Goal: Information Seeking & Learning: Learn about a topic

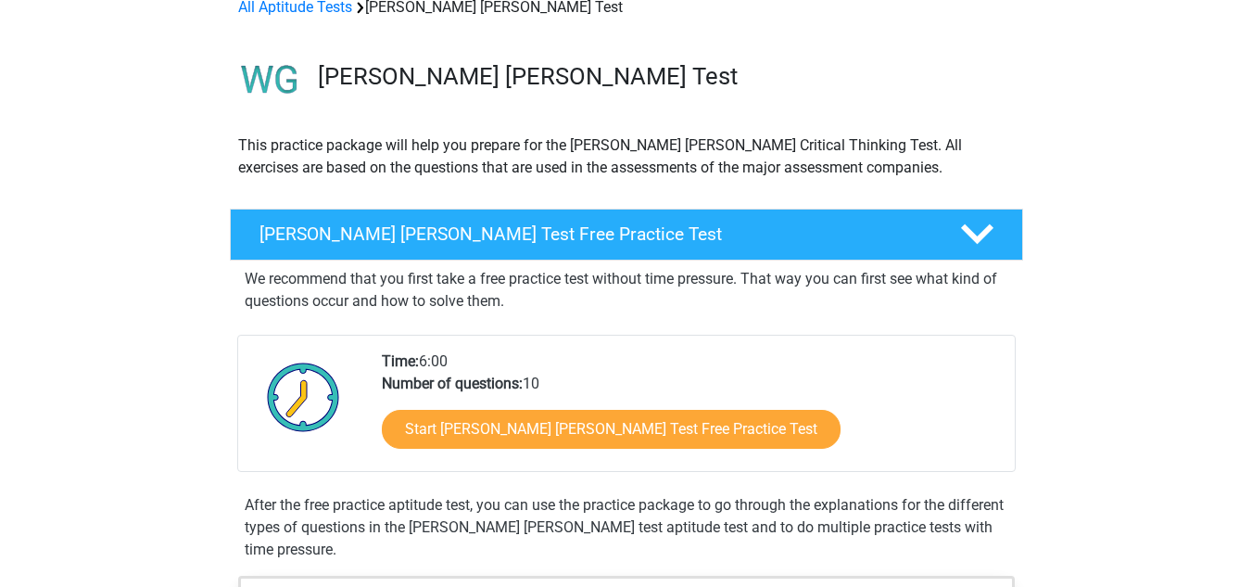
scroll to position [97, 0]
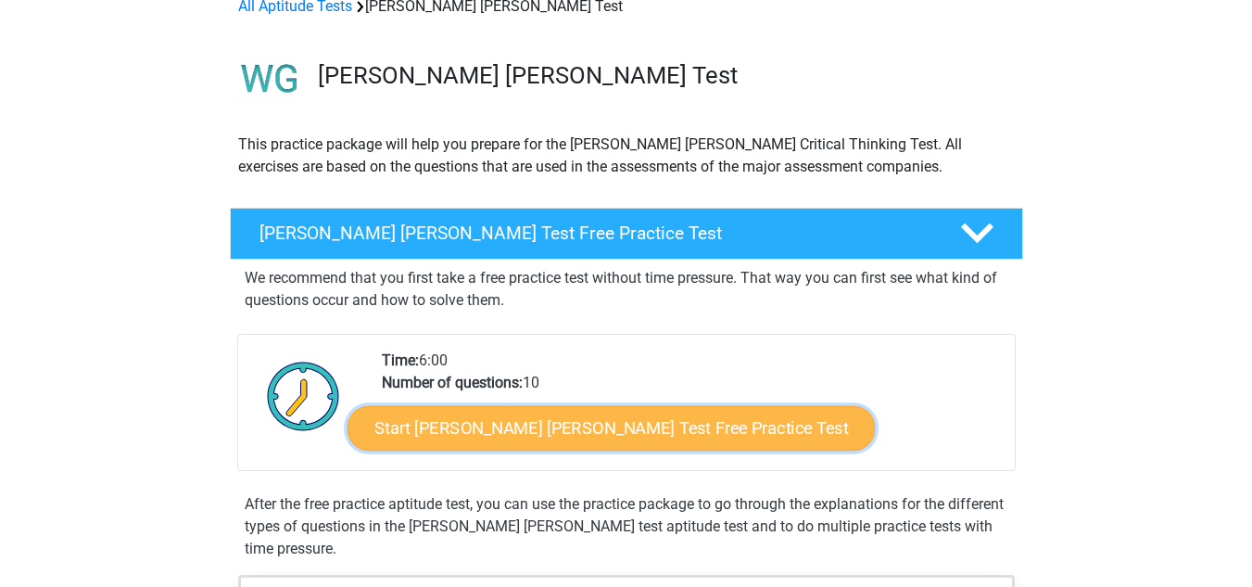
click at [500, 440] on link "Start Watson Glaser Test Free Practice Test" at bounding box center [611, 428] width 527 height 44
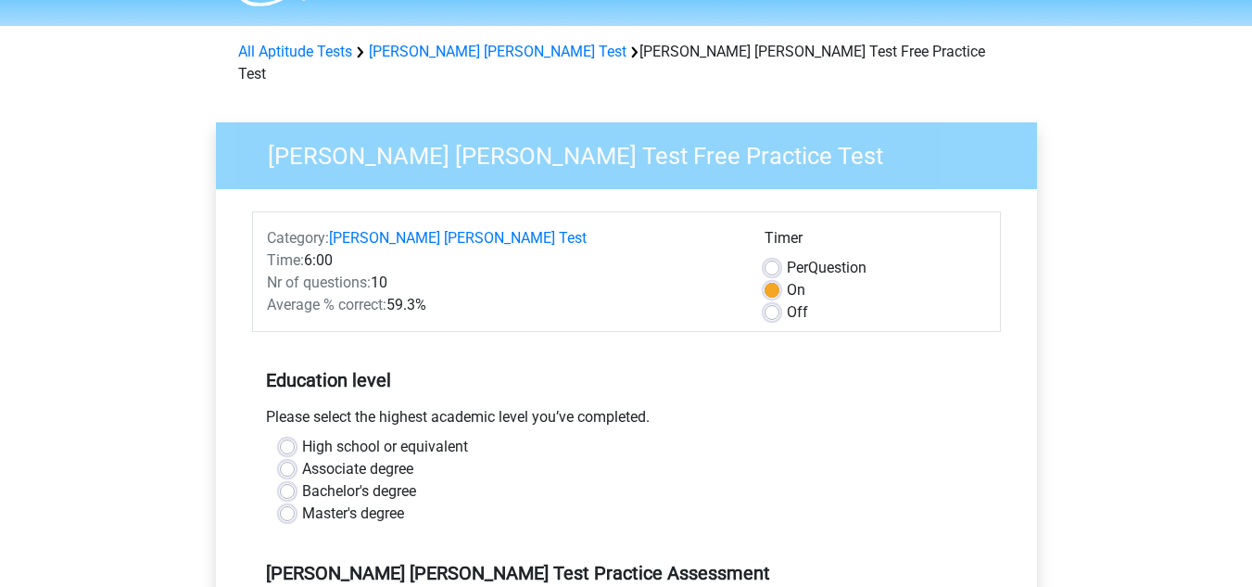
scroll to position [53, 0]
click at [384, 501] on label "Master's degree" at bounding box center [353, 512] width 102 height 22
click at [295, 501] on input "Master's degree" at bounding box center [287, 510] width 15 height 19
radio input "true"
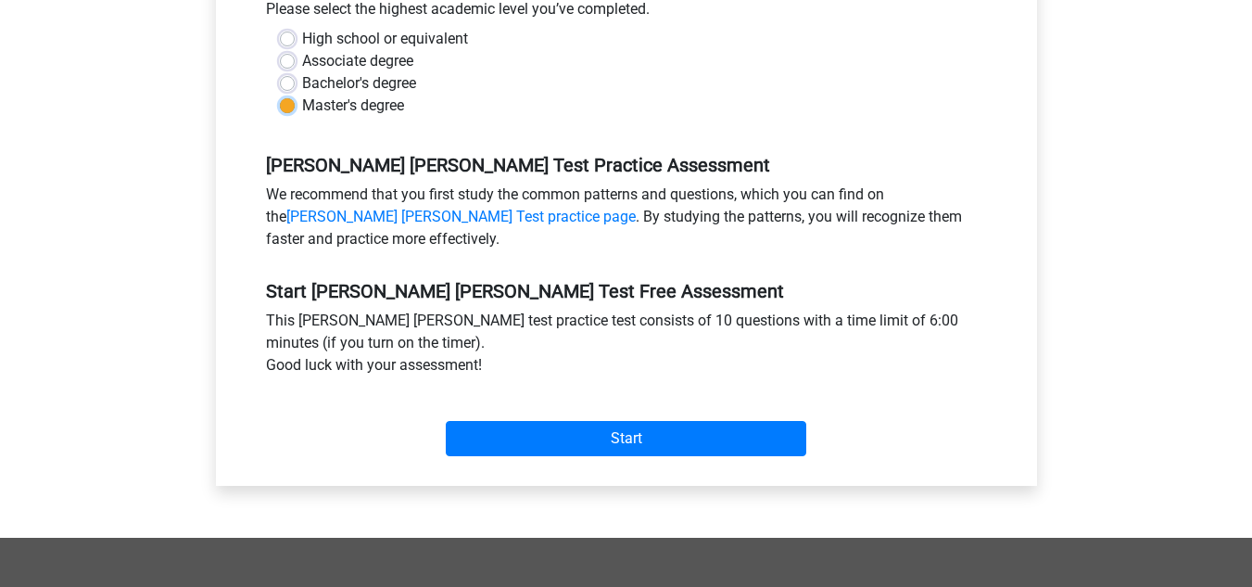
scroll to position [506, 0]
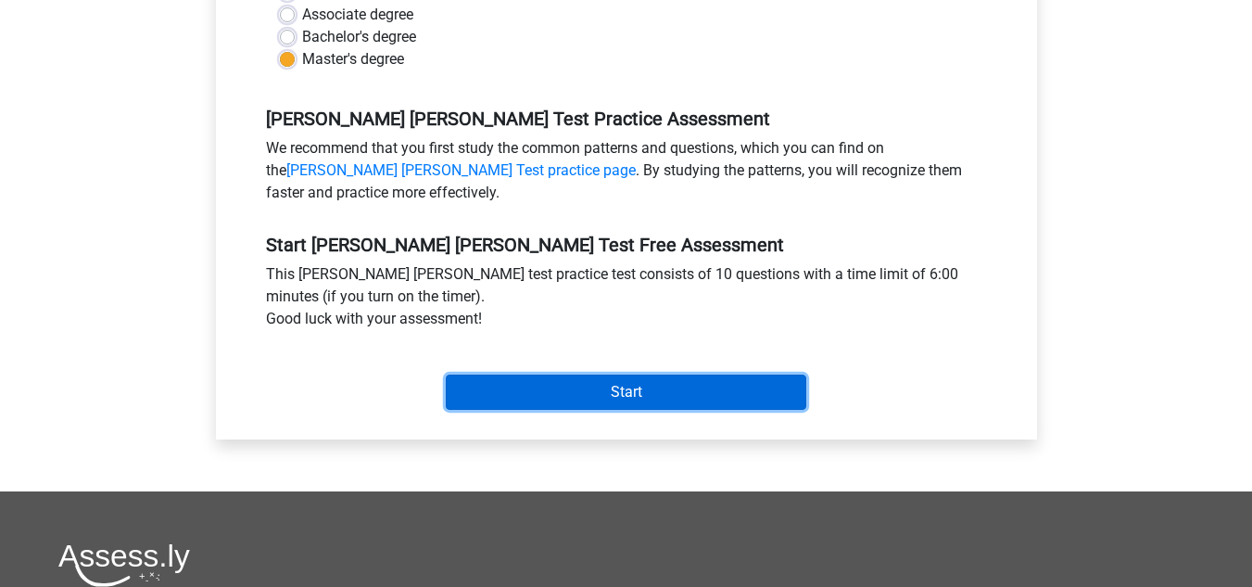
click at [541, 374] on input "Start" at bounding box center [626, 391] width 361 height 35
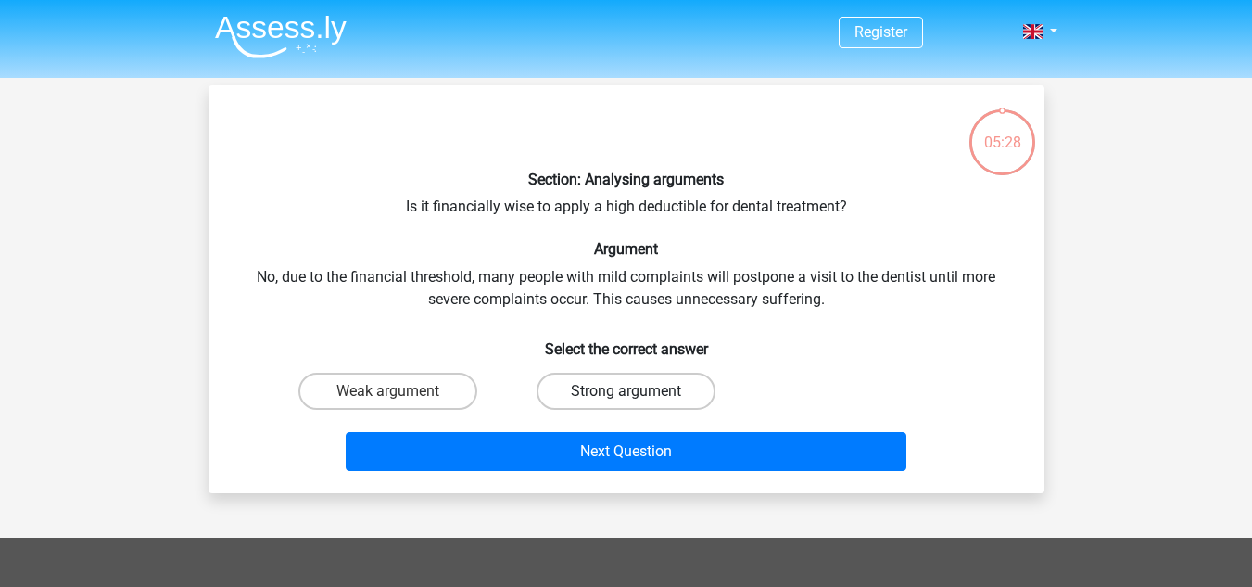
click at [557, 385] on label "Strong argument" at bounding box center [626, 391] width 179 height 37
click at [626, 391] on input "Strong argument" at bounding box center [632, 397] width 12 height 12
radio input "true"
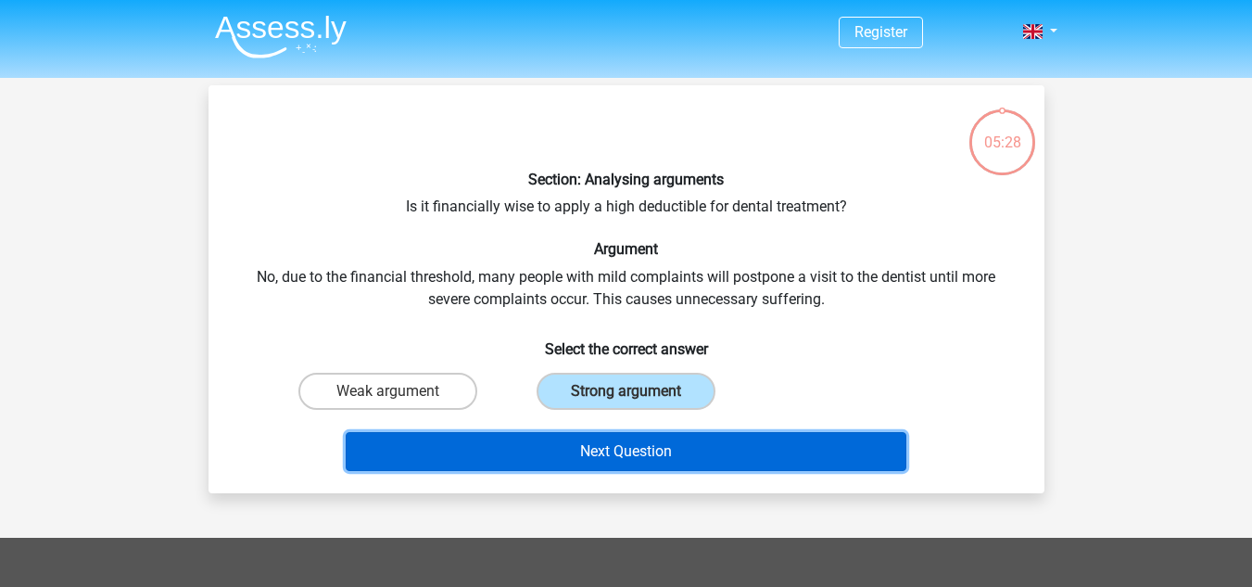
click at [602, 444] on button "Next Question" at bounding box center [626, 451] width 561 height 39
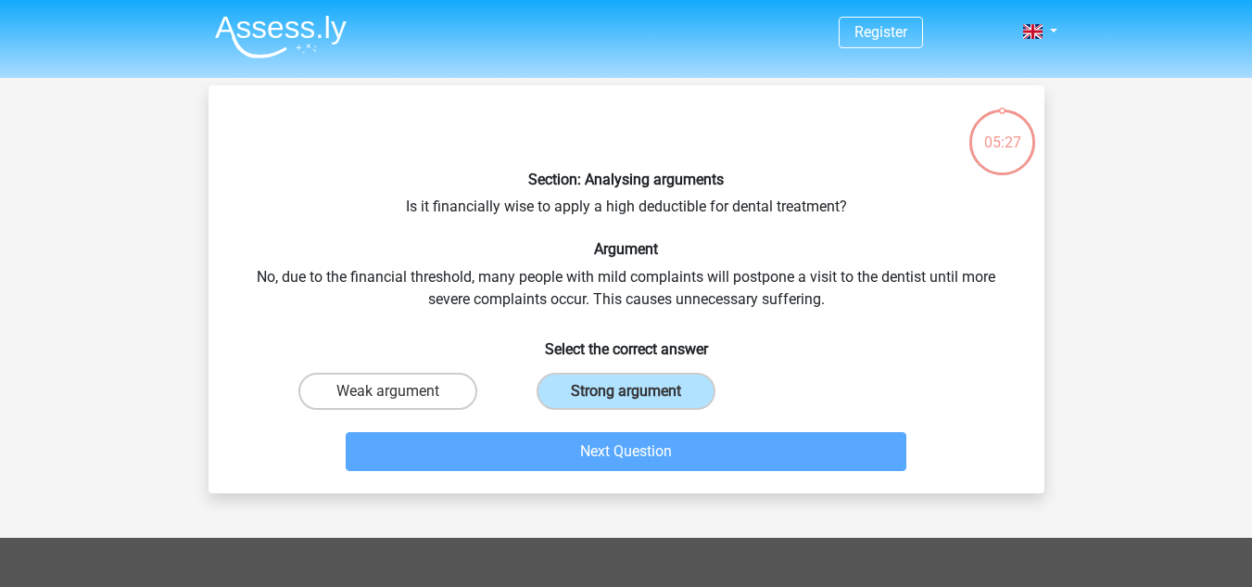
scroll to position [85, 0]
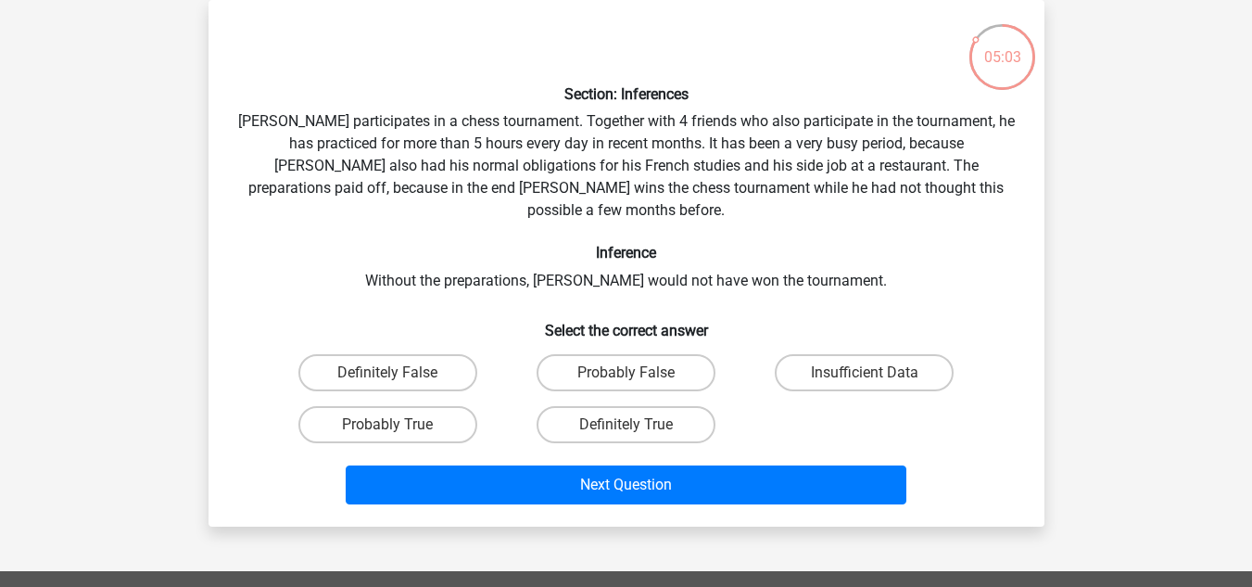
click at [486, 406] on div "Probably True" at bounding box center [387, 424] width 223 height 37
click at [547, 412] on label "Definitely True" at bounding box center [626, 424] width 179 height 37
click at [626, 424] on input "Definitely True" at bounding box center [632, 430] width 12 height 12
radio input "true"
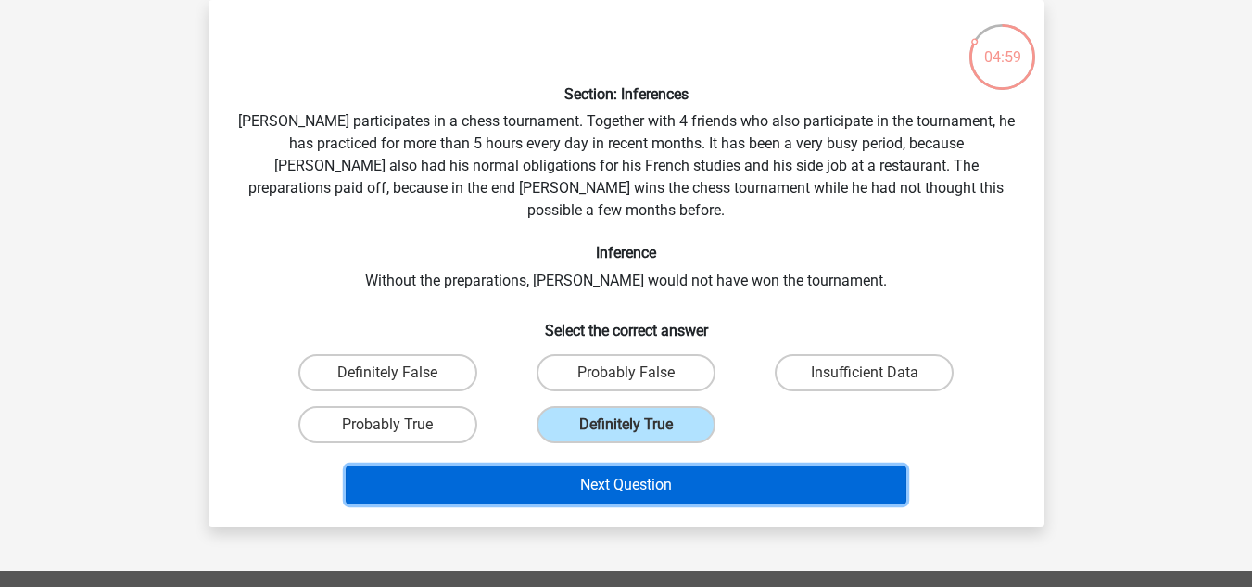
click at [555, 465] on button "Next Question" at bounding box center [626, 484] width 561 height 39
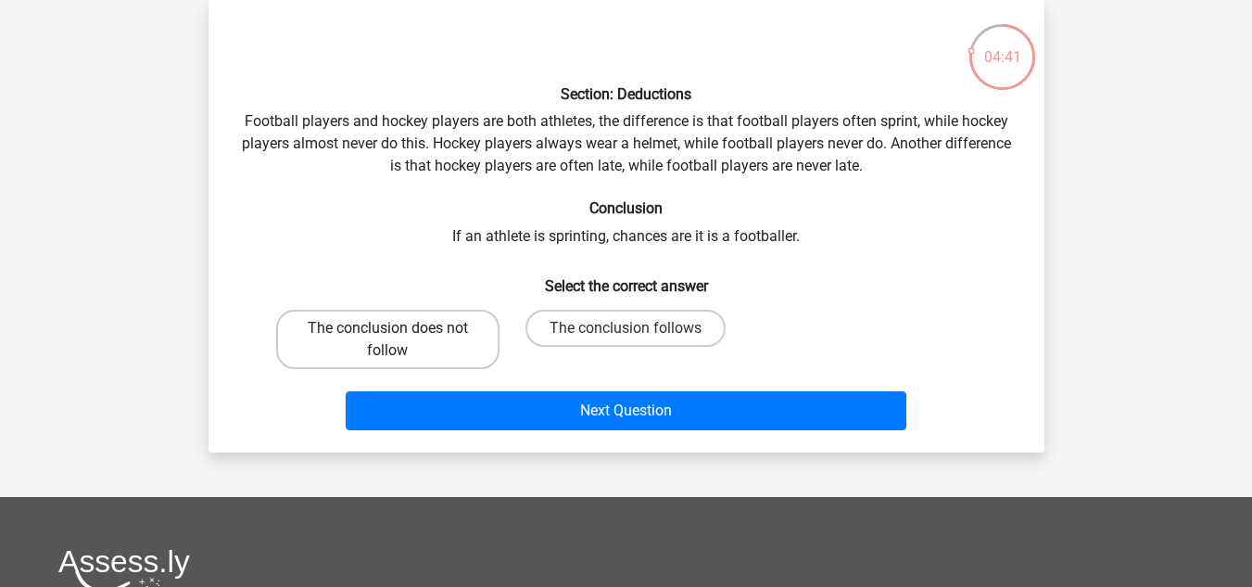
click at [417, 360] on label "The conclusion does not follow" at bounding box center [387, 339] width 223 height 59
click at [399, 340] on input "The conclusion does not follow" at bounding box center [393, 334] width 12 height 12
radio input "true"
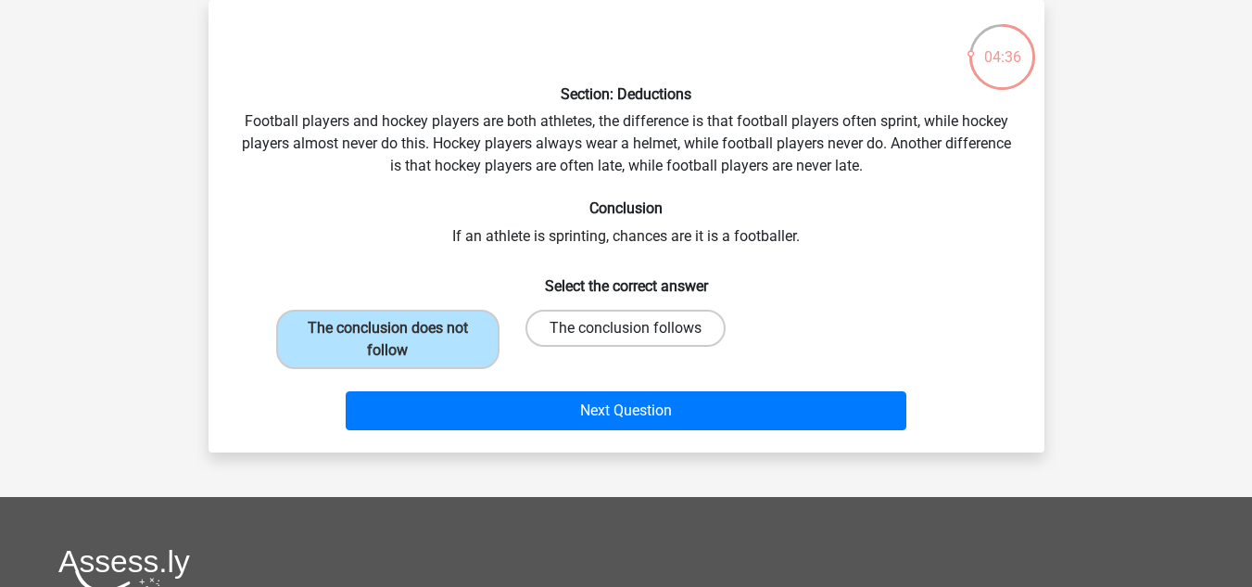
click at [641, 327] on label "The conclusion follows" at bounding box center [626, 328] width 200 height 37
click at [638, 328] on input "The conclusion follows" at bounding box center [632, 334] width 12 height 12
radio input "true"
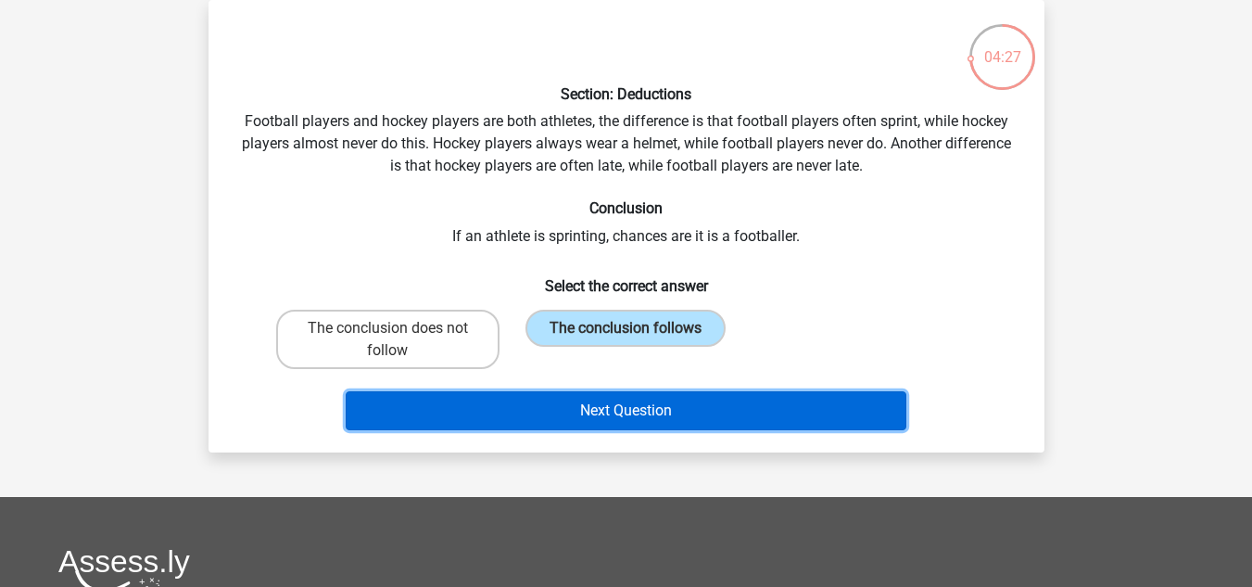
click at [648, 424] on button "Next Question" at bounding box center [626, 410] width 561 height 39
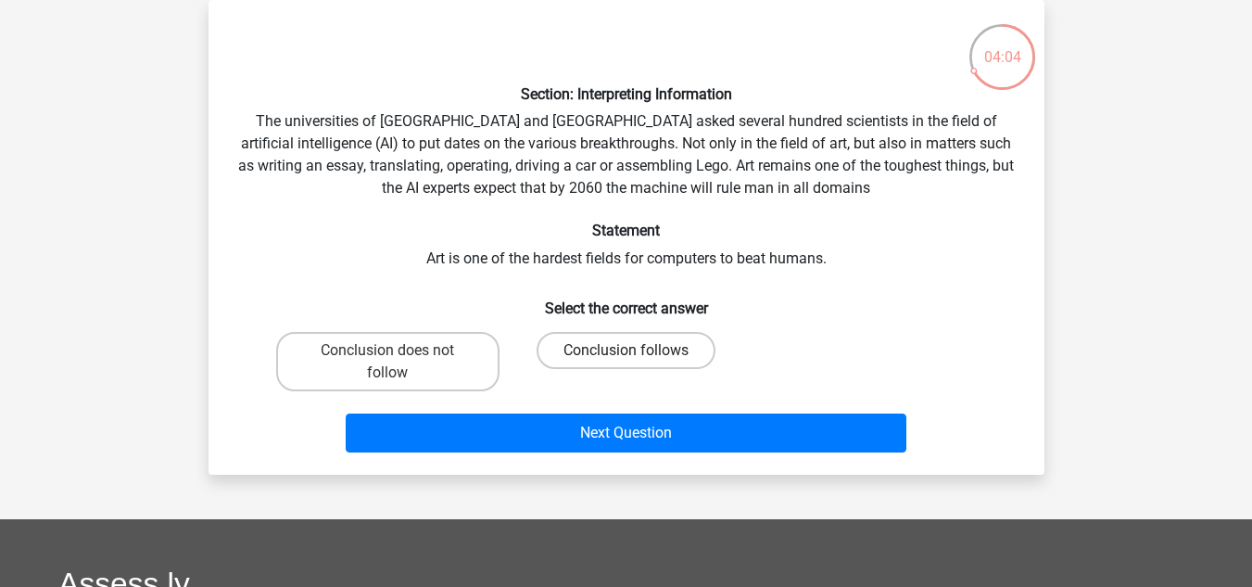
click at [602, 347] on label "Conclusion follows" at bounding box center [626, 350] width 179 height 37
click at [626, 350] on input "Conclusion follows" at bounding box center [632, 356] width 12 height 12
radio input "true"
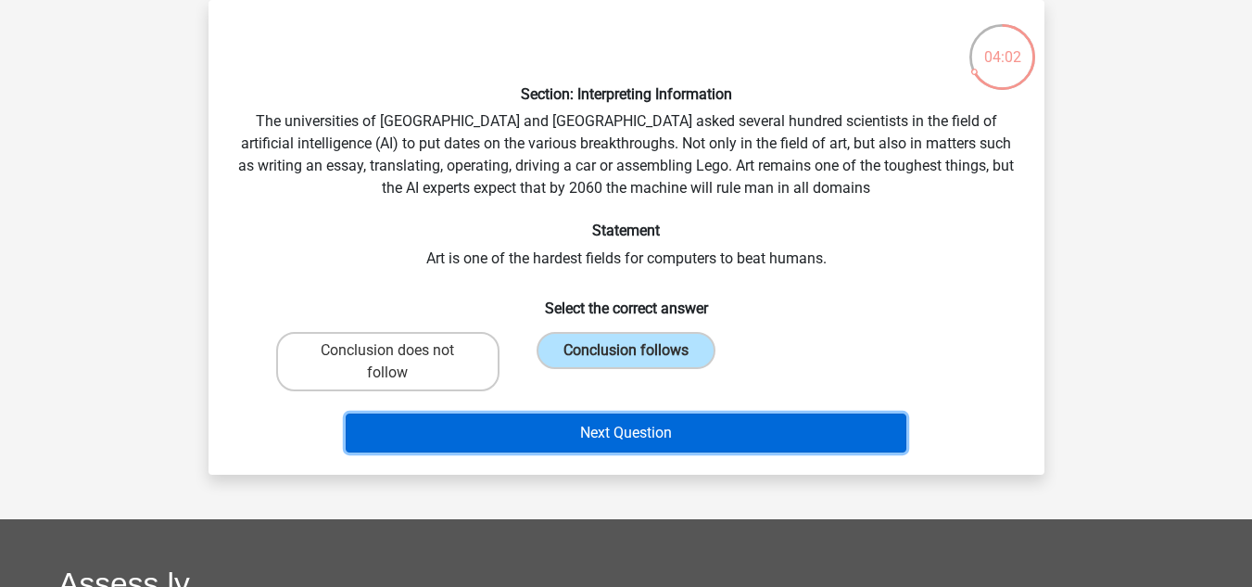
click at [609, 443] on button "Next Question" at bounding box center [626, 432] width 561 height 39
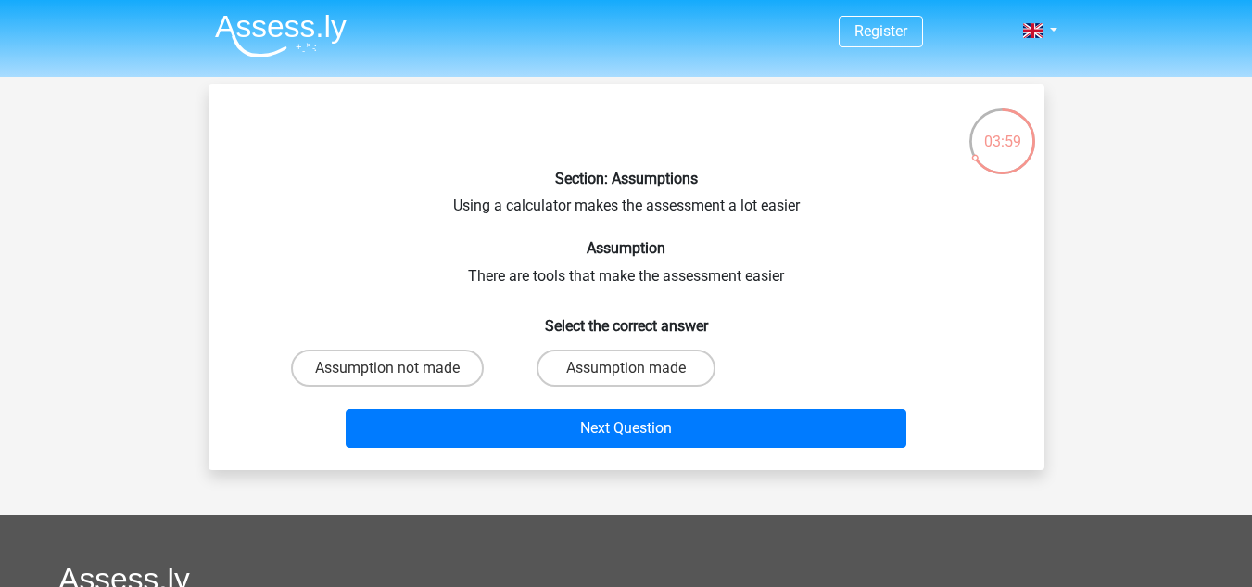
scroll to position [25, 0]
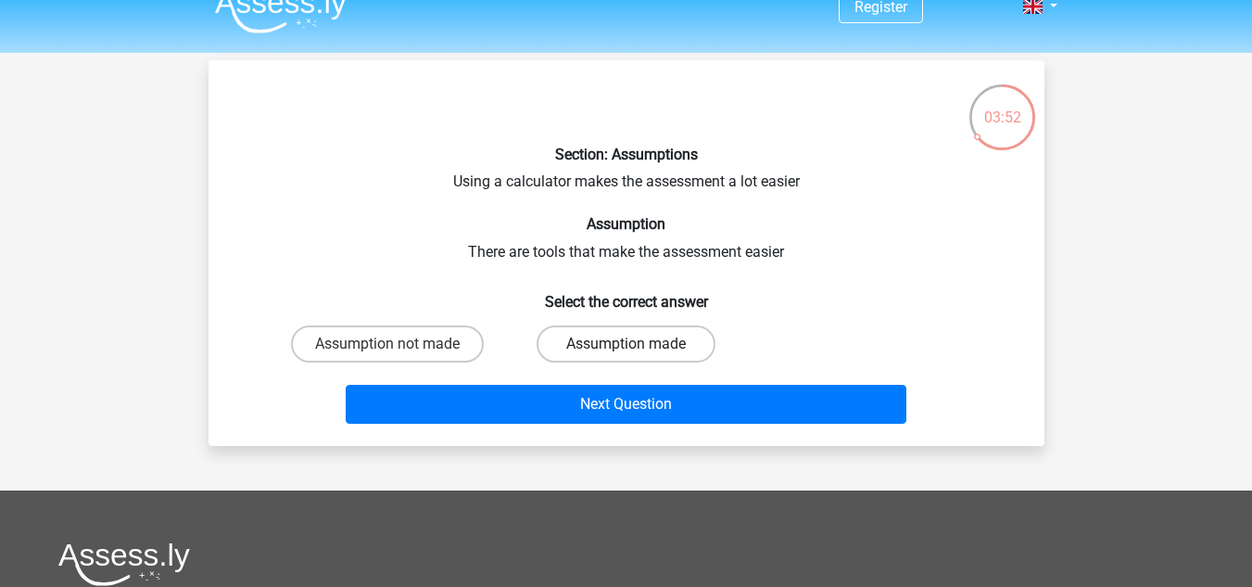
click at [658, 335] on label "Assumption made" at bounding box center [626, 343] width 179 height 37
click at [638, 344] on input "Assumption made" at bounding box center [632, 350] width 12 height 12
radio input "true"
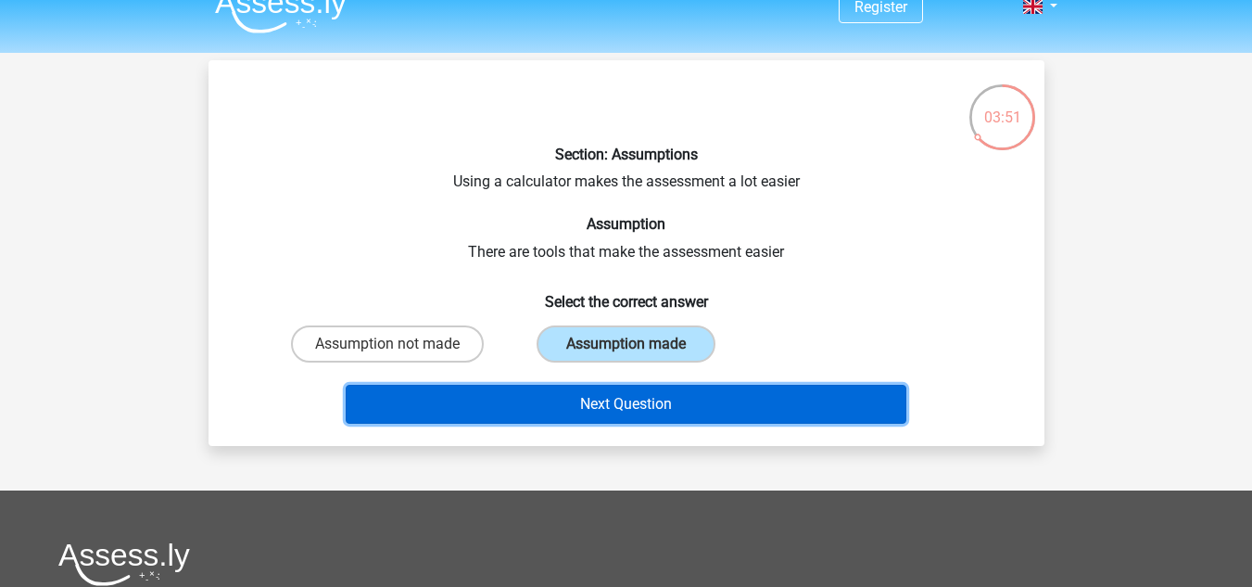
click at [660, 409] on button "Next Question" at bounding box center [626, 404] width 561 height 39
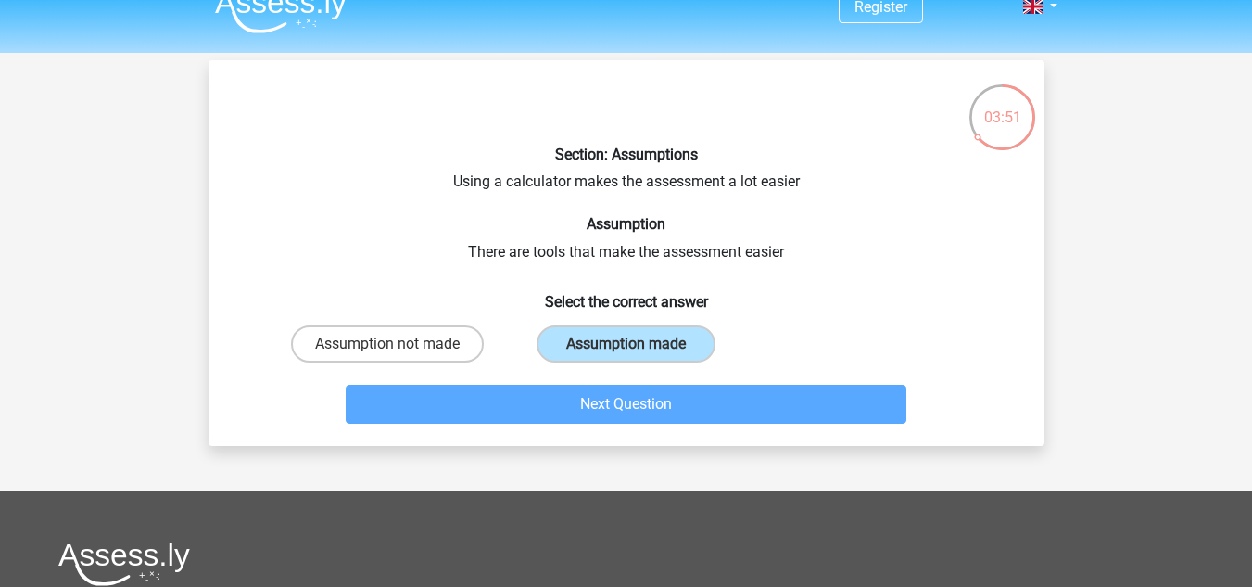
scroll to position [85, 0]
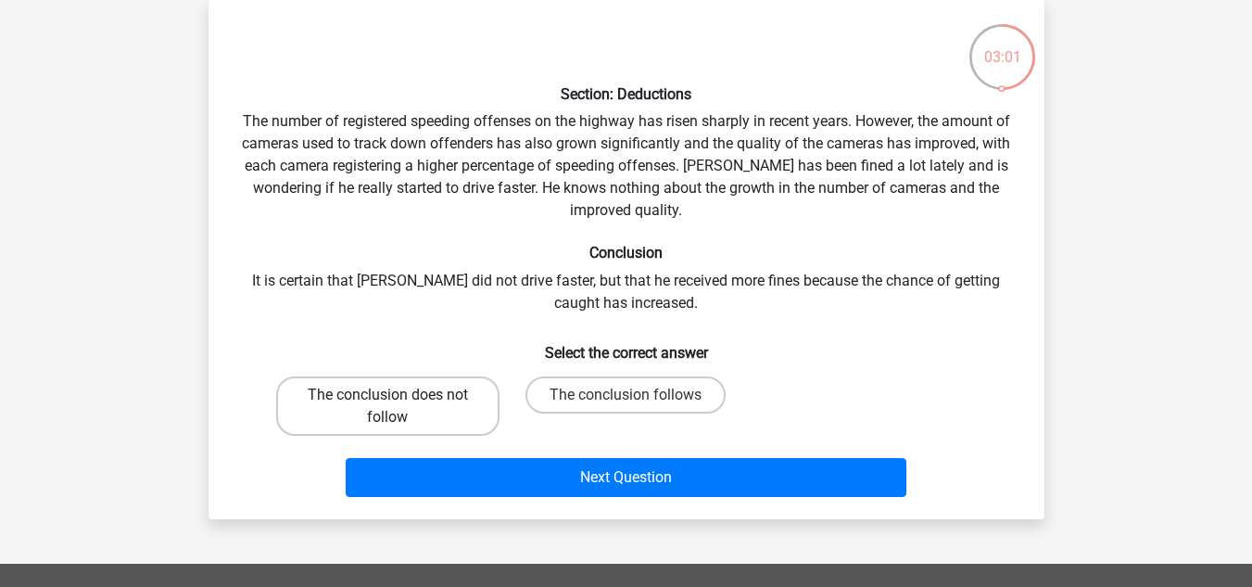
click at [418, 394] on label "The conclusion does not follow" at bounding box center [387, 405] width 223 height 59
click at [399, 395] on input "The conclusion does not follow" at bounding box center [393, 401] width 12 height 12
radio input "true"
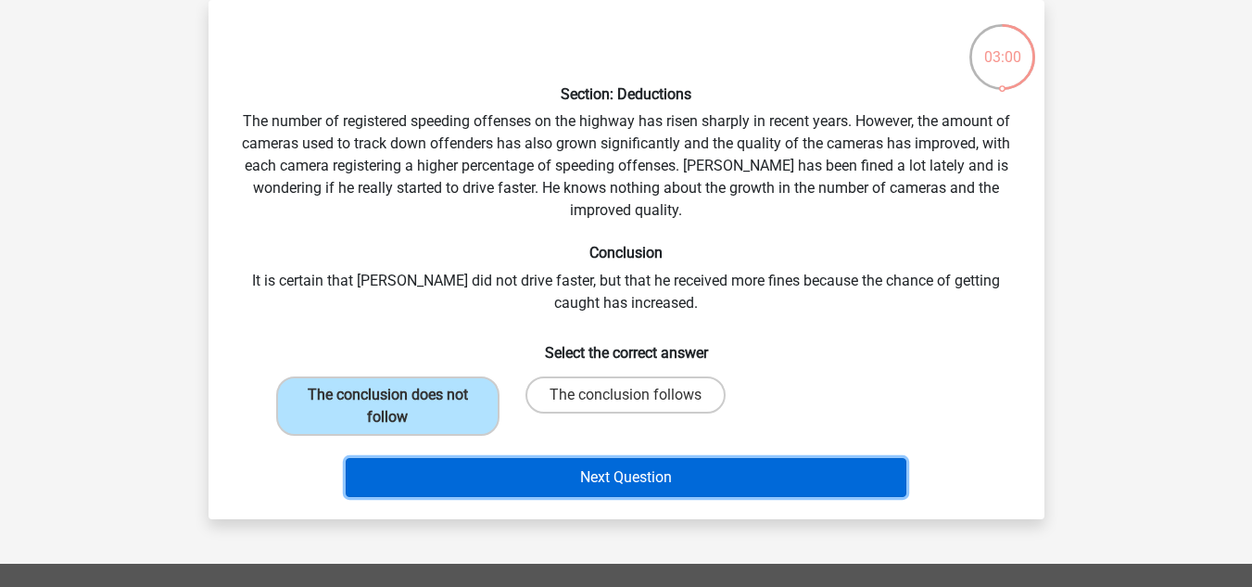
click at [574, 462] on button "Next Question" at bounding box center [626, 477] width 561 height 39
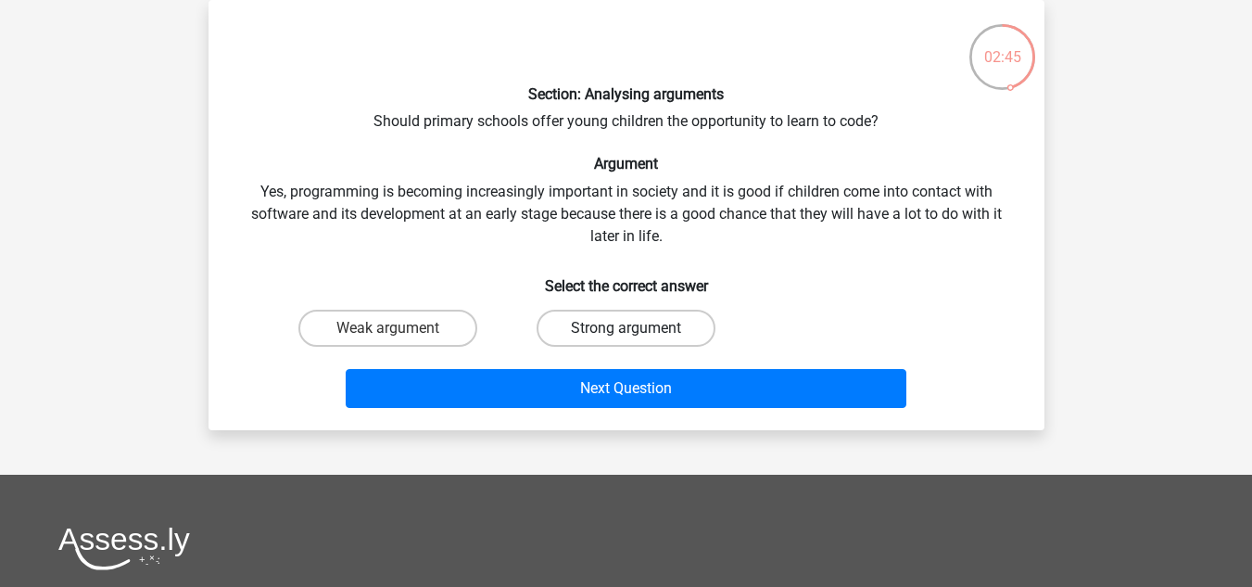
click at [652, 333] on label "Strong argument" at bounding box center [626, 328] width 179 height 37
click at [638, 333] on input "Strong argument" at bounding box center [632, 334] width 12 height 12
radio input "true"
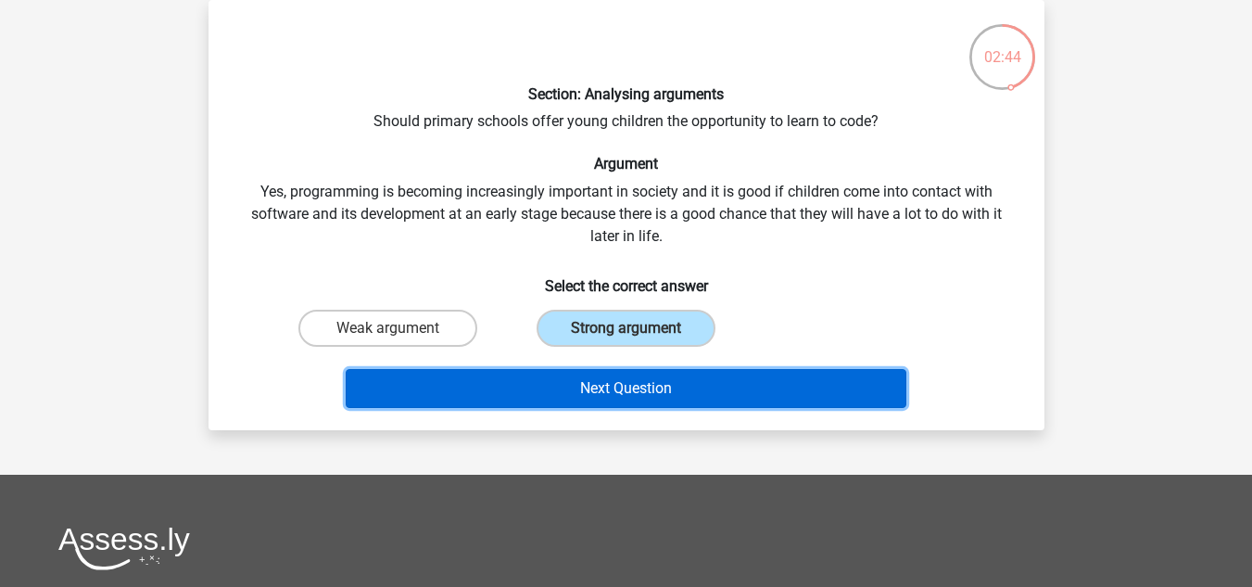
click at [653, 399] on button "Next Question" at bounding box center [626, 388] width 561 height 39
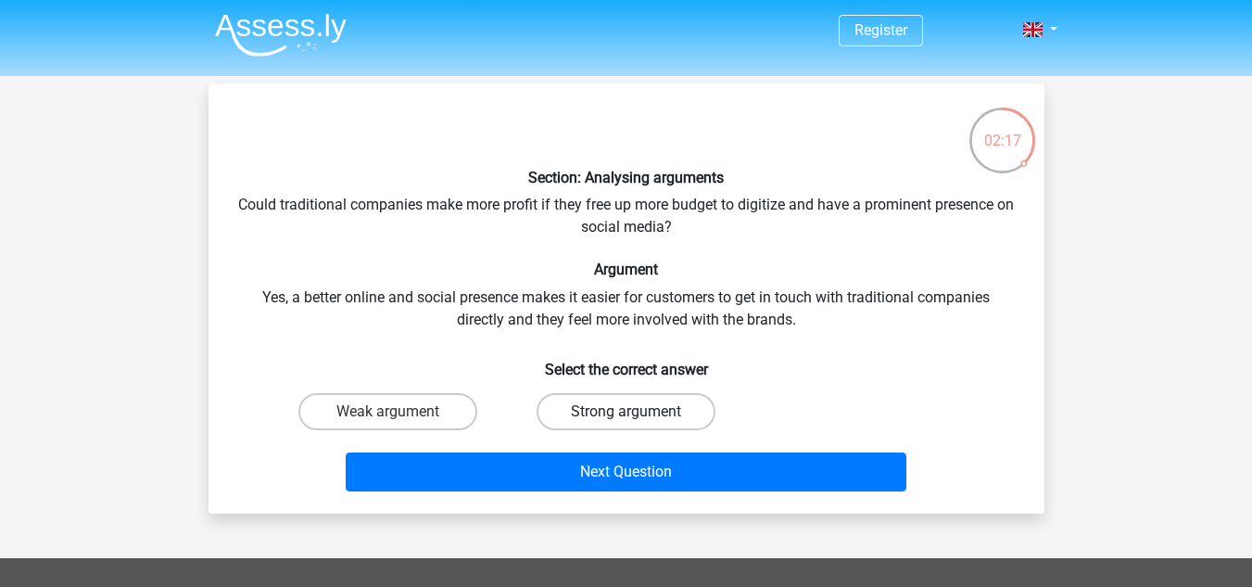
scroll to position [0, 0]
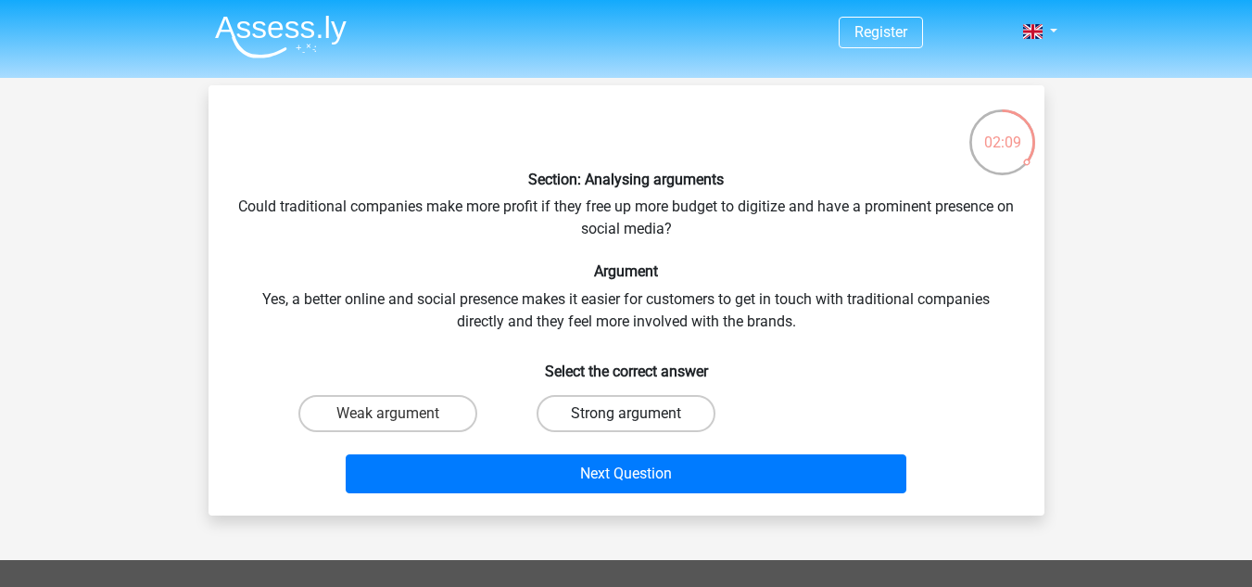
click at [625, 416] on label "Strong argument" at bounding box center [626, 413] width 179 height 37
click at [626, 416] on input "Strong argument" at bounding box center [632, 419] width 12 height 12
radio input "true"
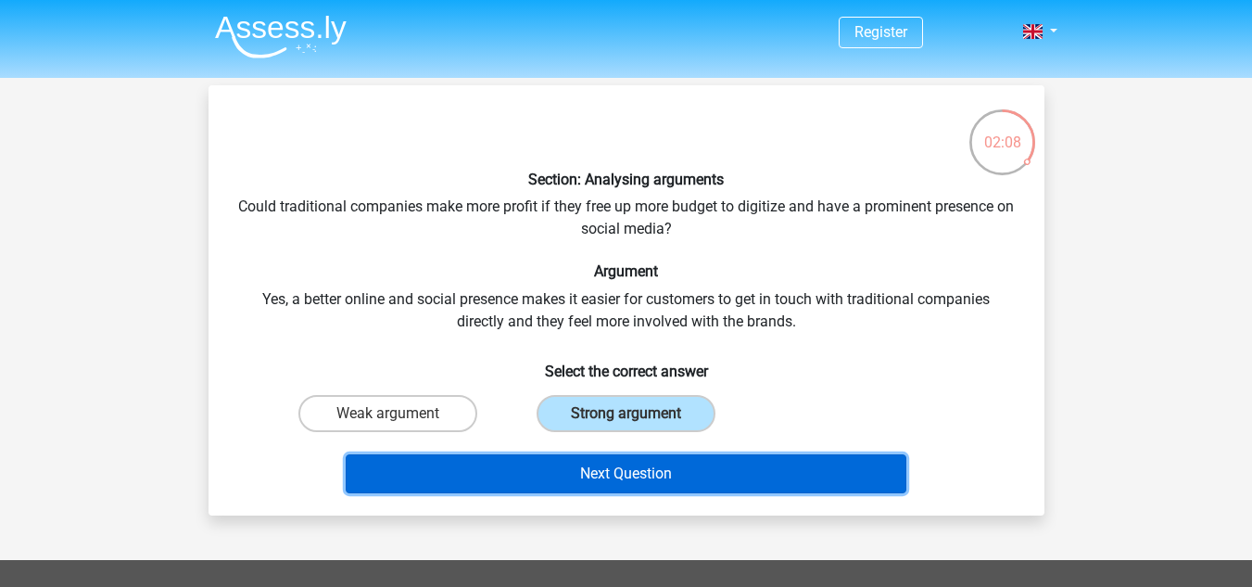
click at [650, 482] on button "Next Question" at bounding box center [626, 473] width 561 height 39
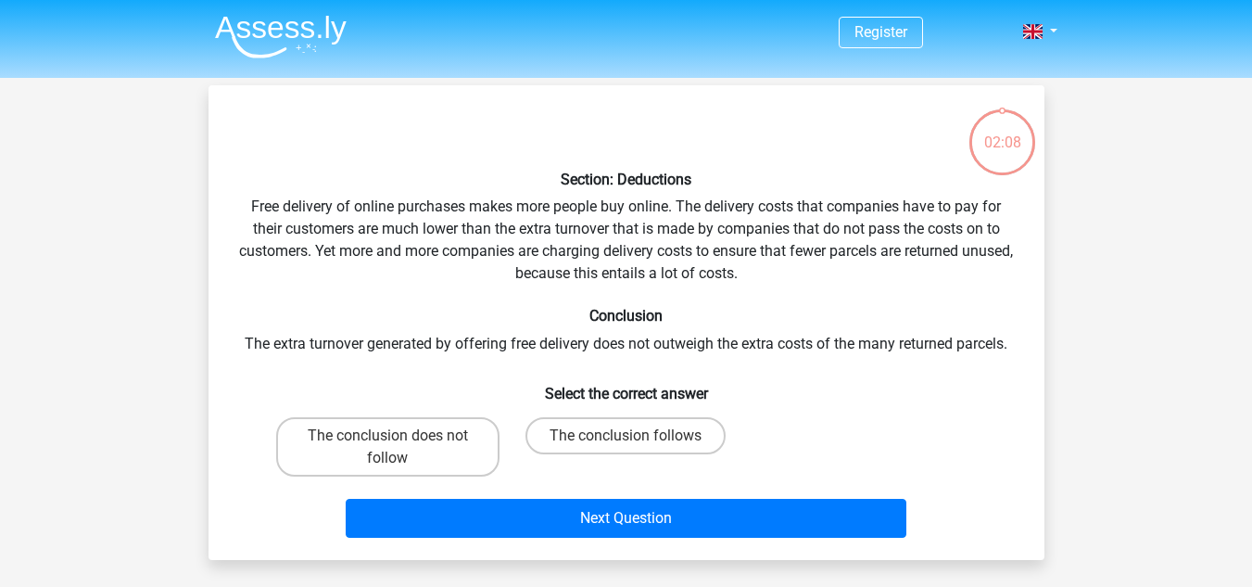
scroll to position [85, 0]
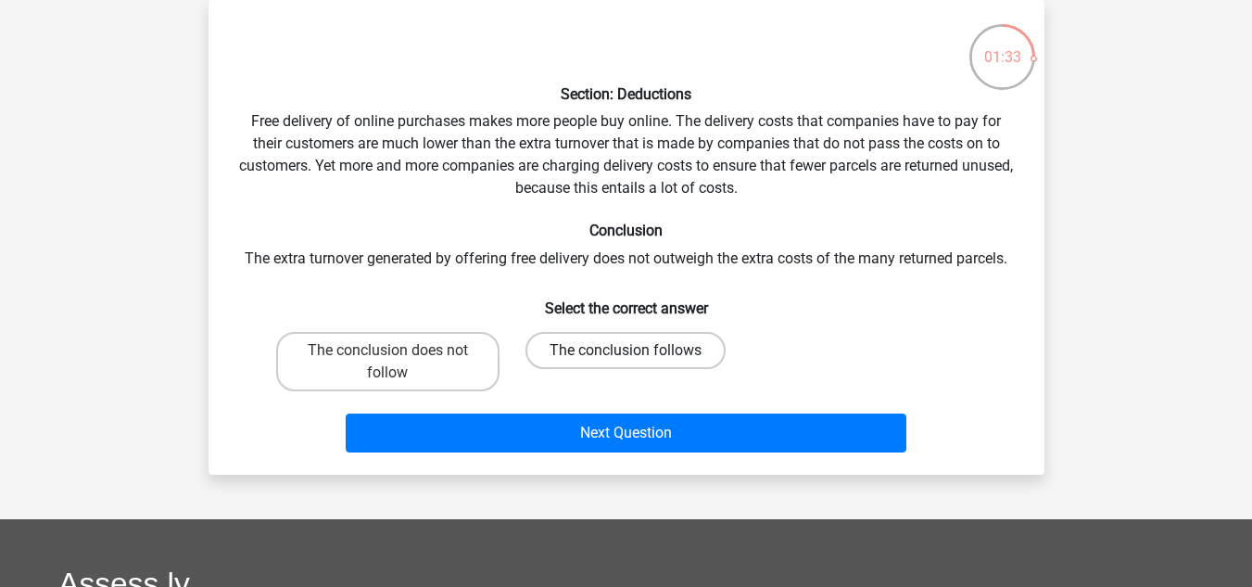
click at [613, 347] on label "The conclusion follows" at bounding box center [626, 350] width 200 height 37
click at [626, 350] on input "The conclusion follows" at bounding box center [632, 356] width 12 height 12
radio input "true"
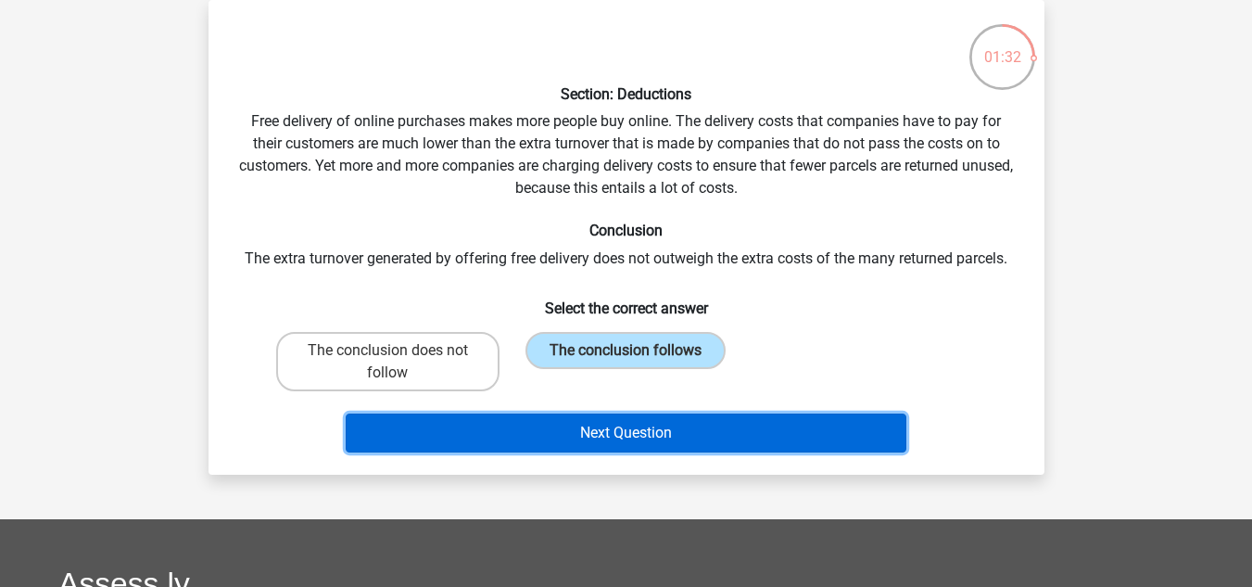
click at [665, 444] on button "Next Question" at bounding box center [626, 432] width 561 height 39
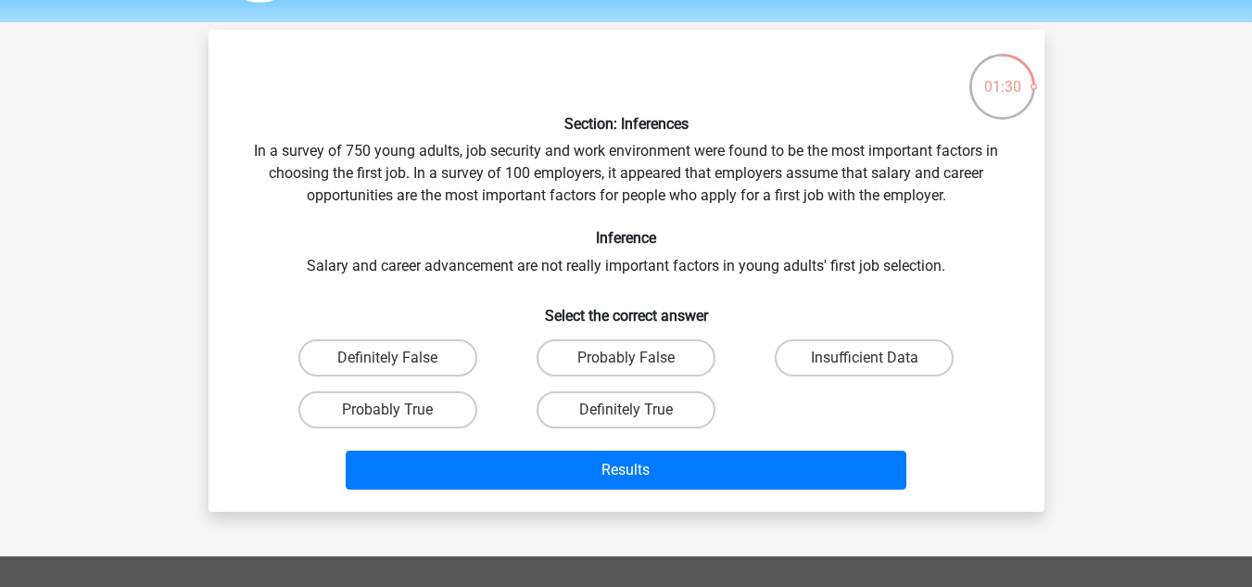
scroll to position [54, 0]
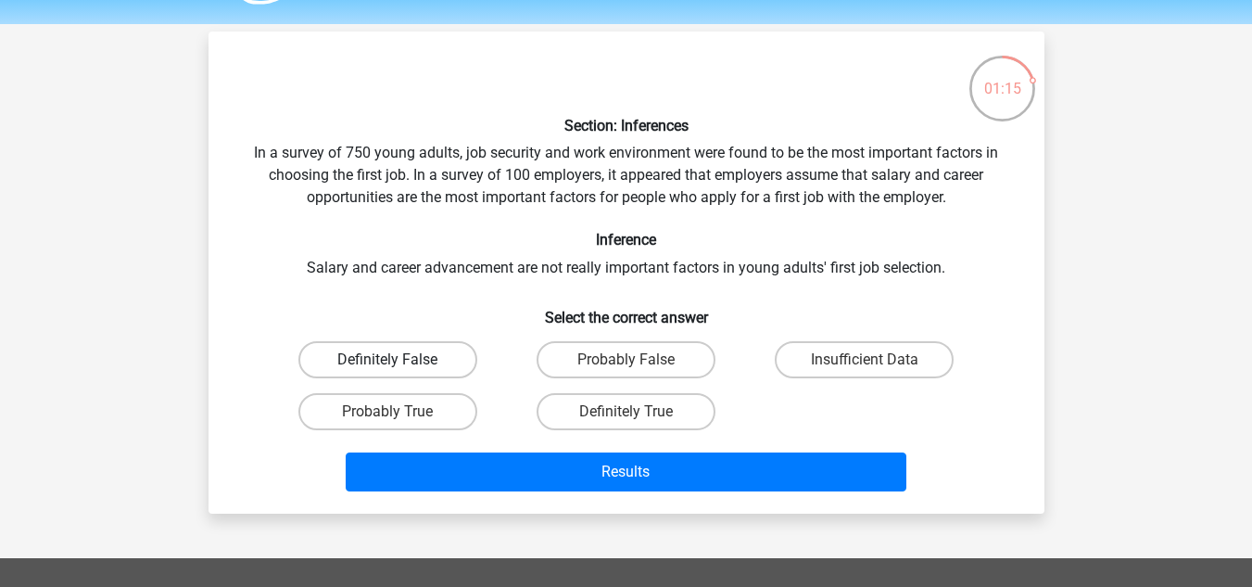
click at [459, 364] on label "Definitely False" at bounding box center [387, 359] width 179 height 37
click at [399, 364] on input "Definitely False" at bounding box center [393, 366] width 12 height 12
radio input "true"
click at [562, 348] on label "Probably False" at bounding box center [626, 359] width 179 height 37
click at [626, 360] on input "Probably False" at bounding box center [632, 366] width 12 height 12
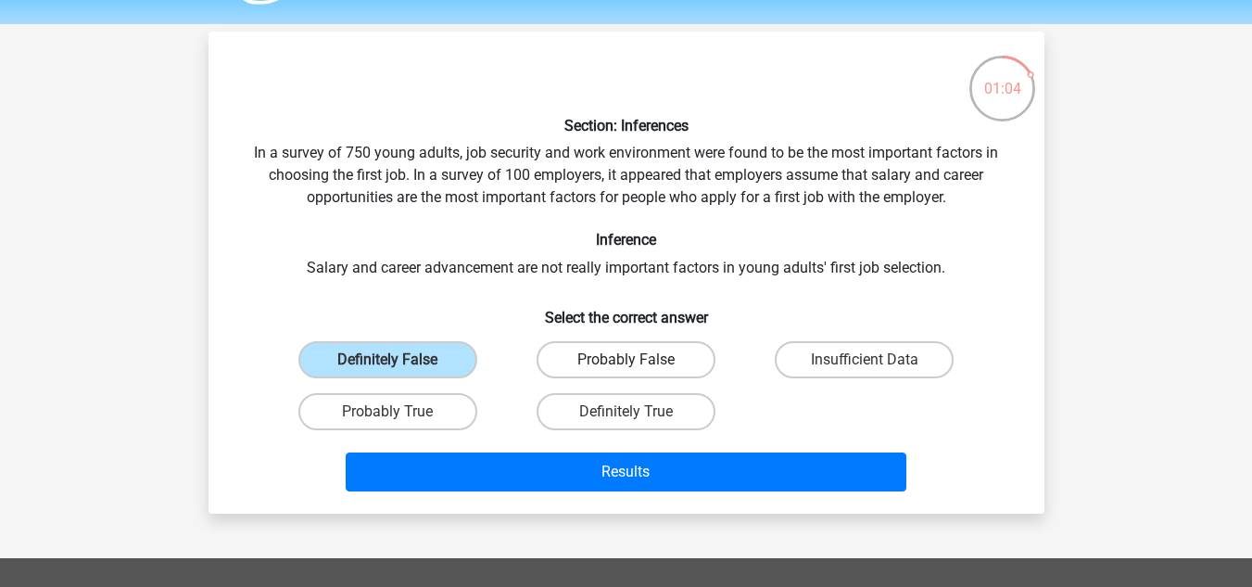
radio input "true"
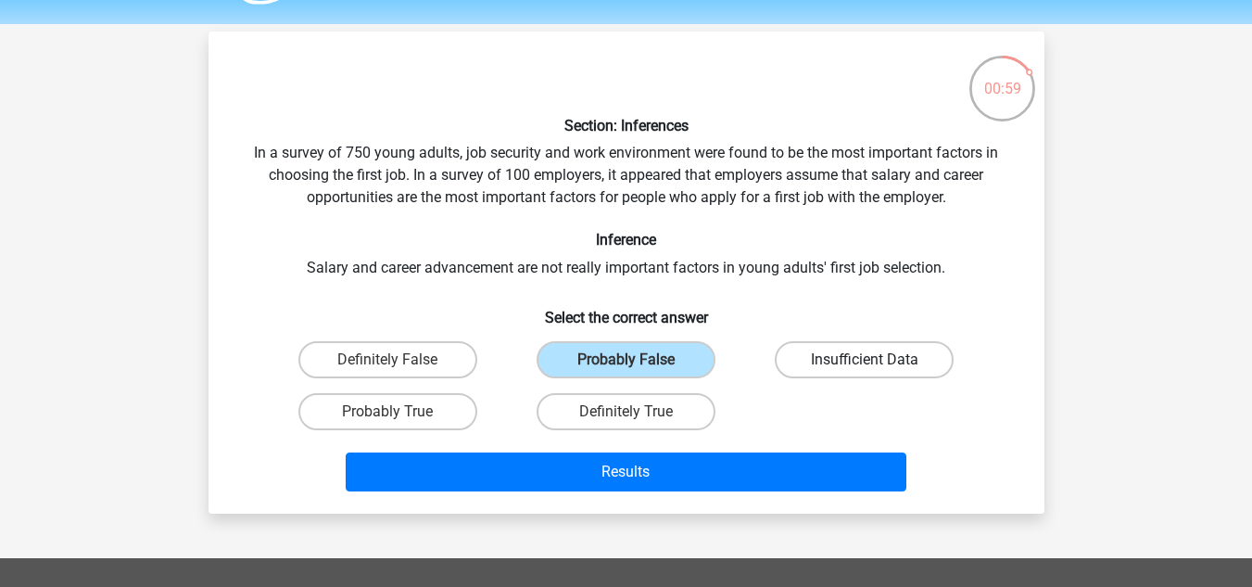
click at [805, 349] on label "Insufficient Data" at bounding box center [864, 359] width 179 height 37
click at [865, 360] on input "Insufficient Data" at bounding box center [871, 366] width 12 height 12
radio input "true"
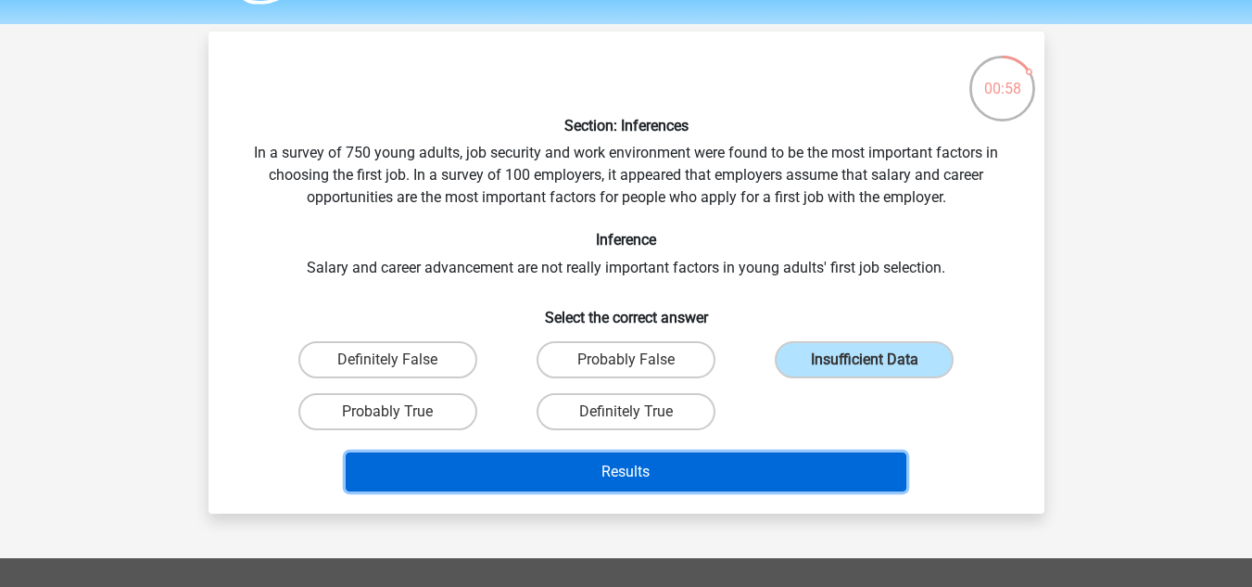
click at [744, 463] on button "Results" at bounding box center [626, 471] width 561 height 39
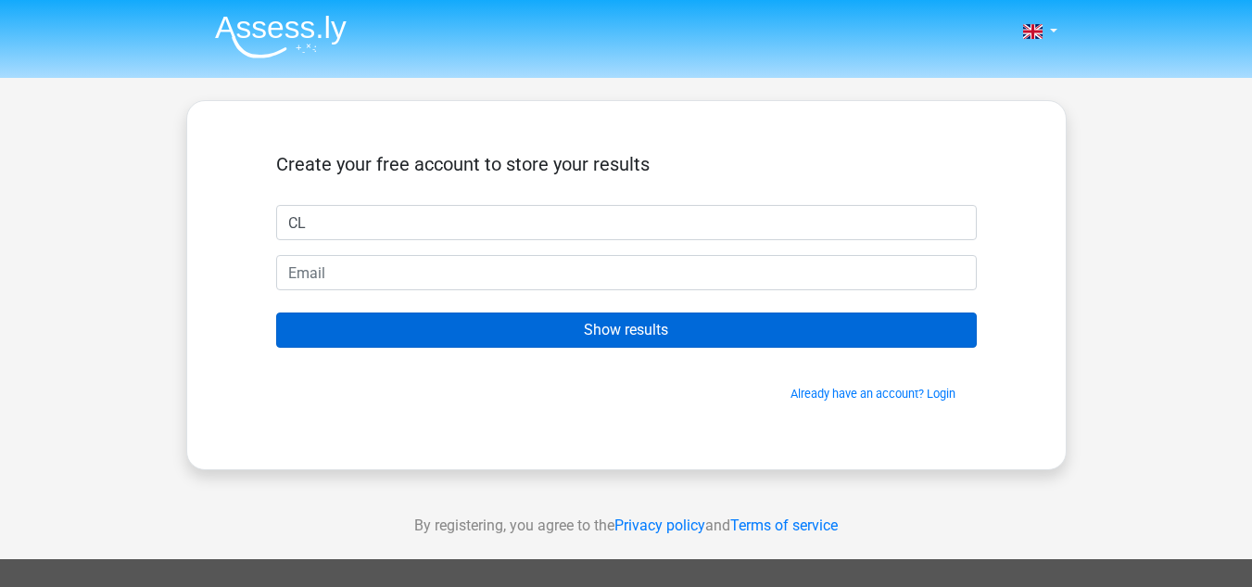
type input "Cliodhna"
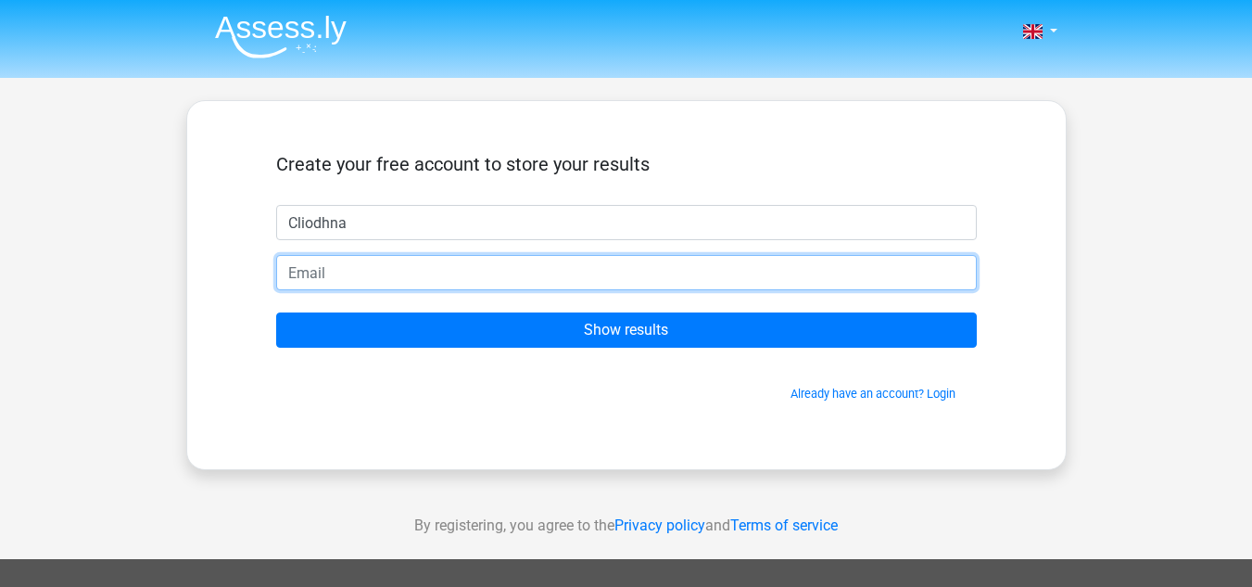
click at [437, 270] on input "email" at bounding box center [626, 272] width 701 height 35
type input "cliodhnaon99@gmail.com"
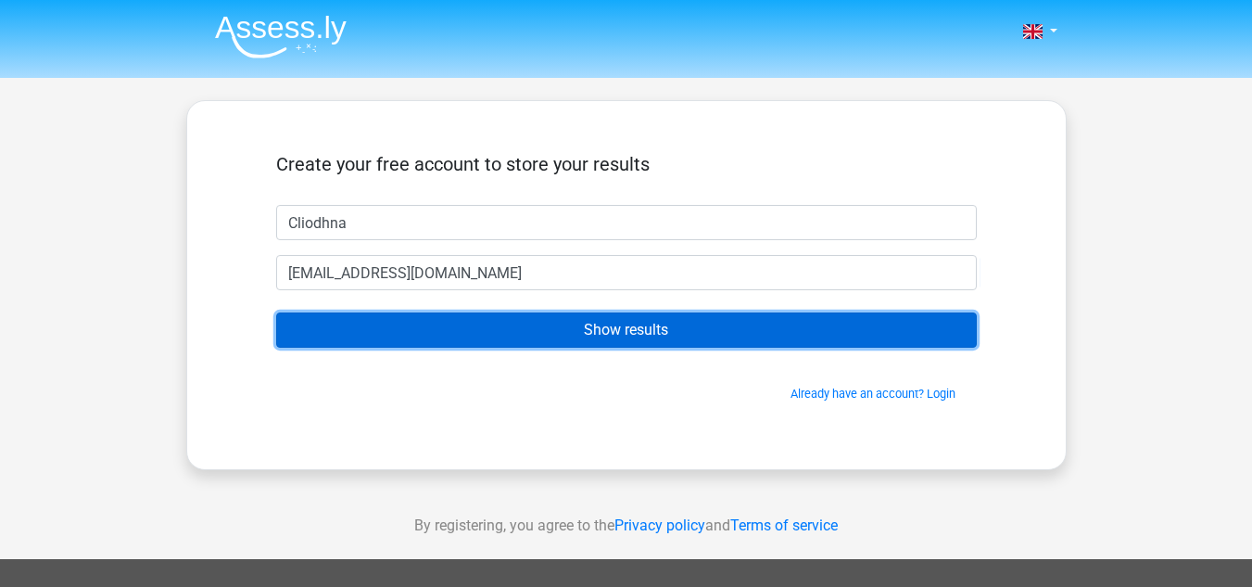
click at [493, 334] on input "Show results" at bounding box center [626, 329] width 701 height 35
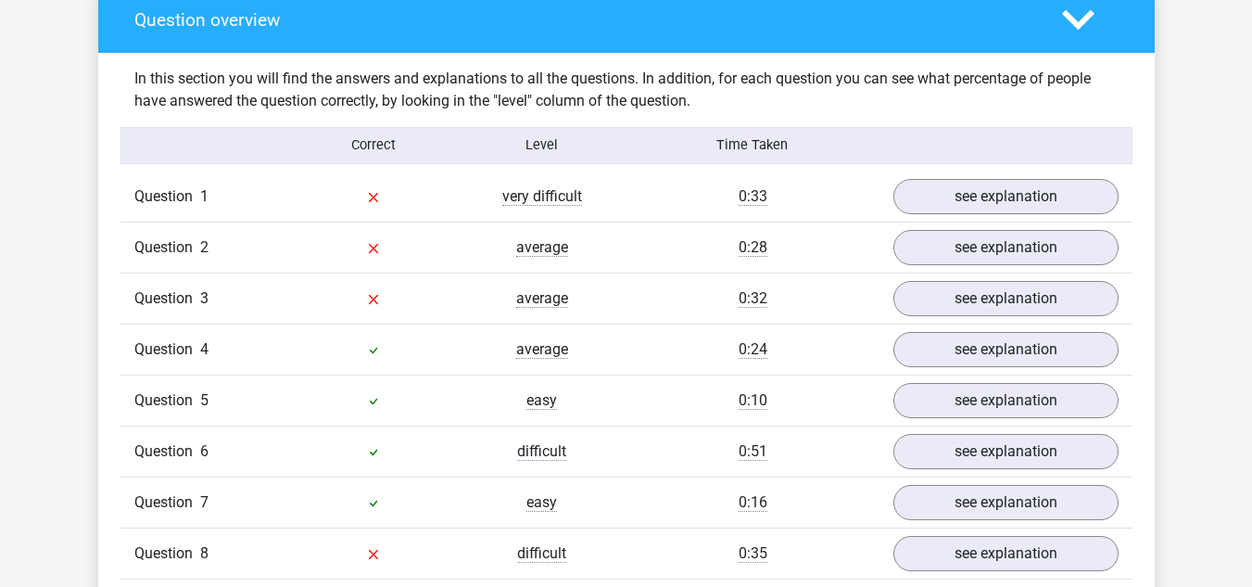
scroll to position [1311, 0]
